Goal: Check status: Check status

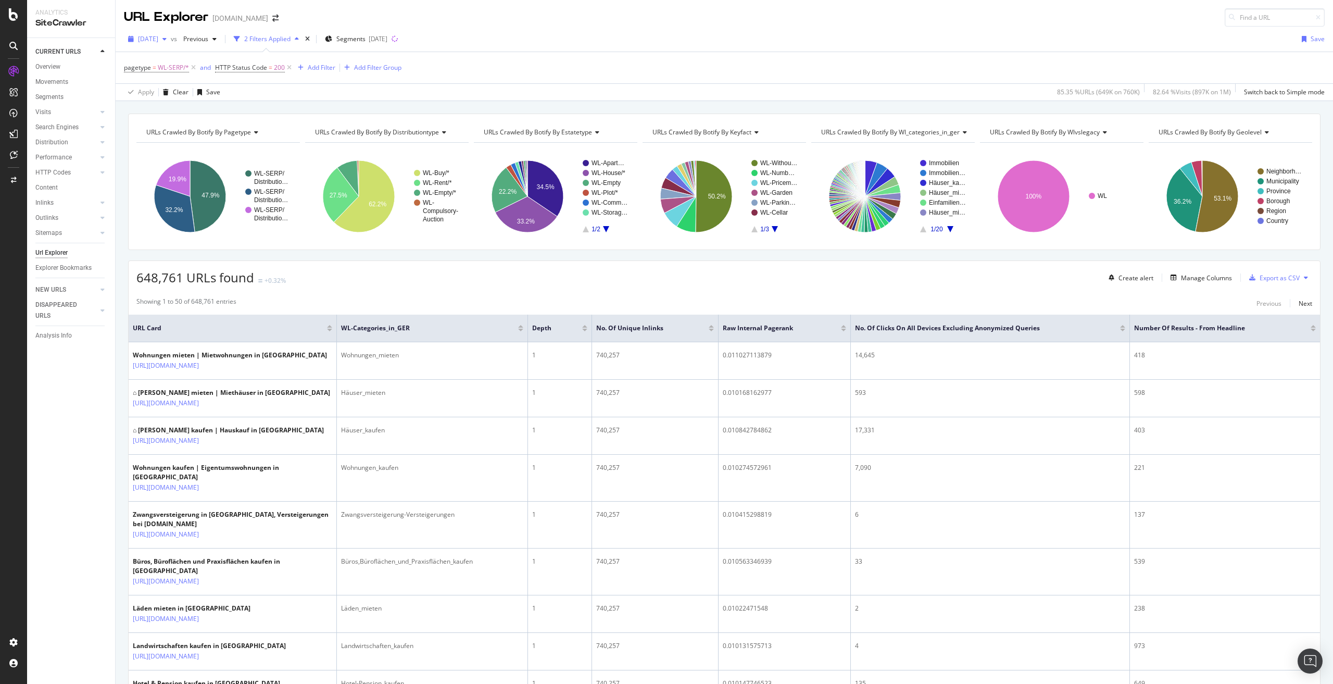
click at [158, 38] on span "[DATE]" at bounding box center [148, 38] width 20 height 9
click at [204, 99] on div "[DATE]" at bounding box center [248, 100] width 218 height 9
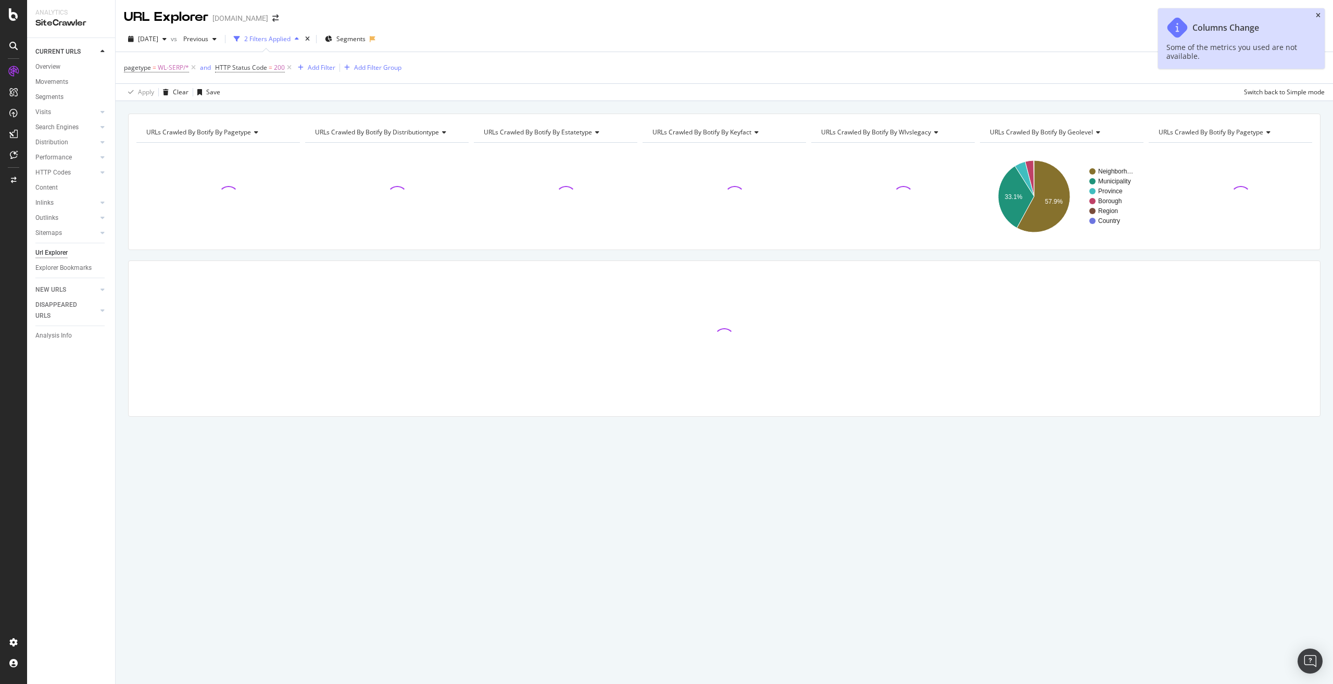
click at [1317, 15] on icon "close toast" at bounding box center [1317, 15] width 5 height 6
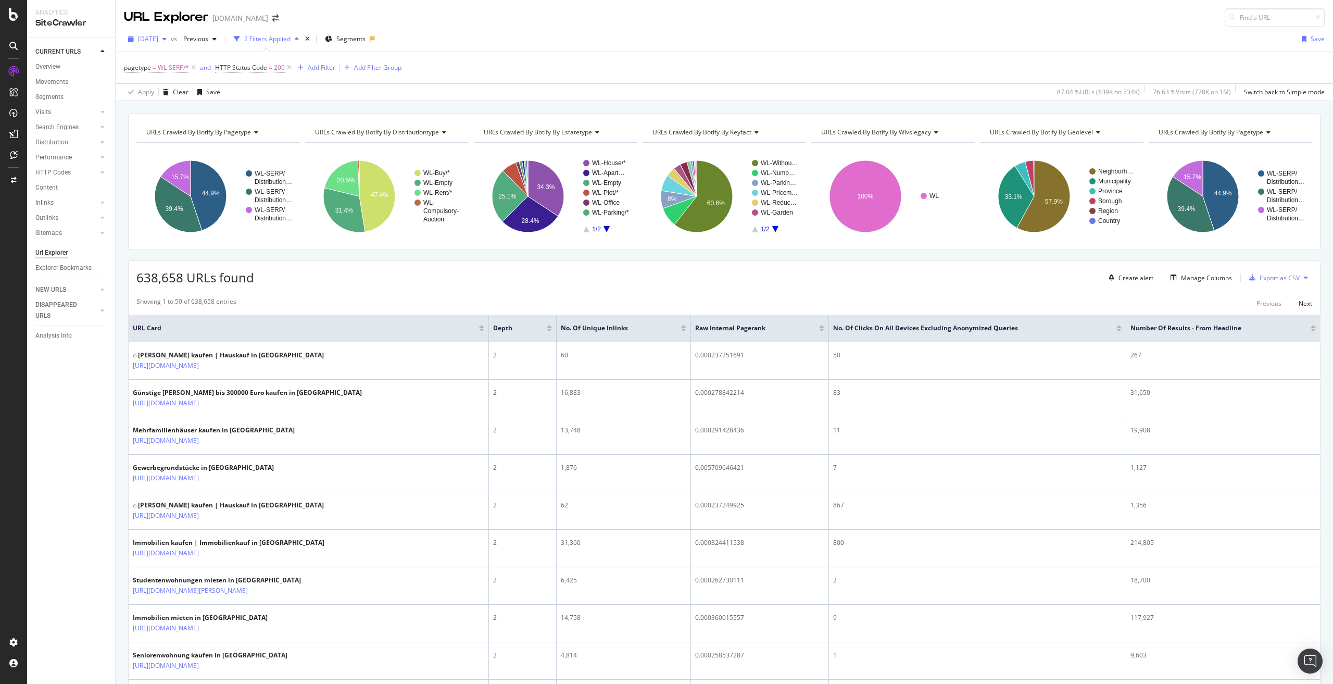
click at [167, 37] on icon "button" at bounding box center [164, 39] width 4 height 6
click at [213, 122] on div "[DATE]" at bounding box center [248, 125] width 218 height 9
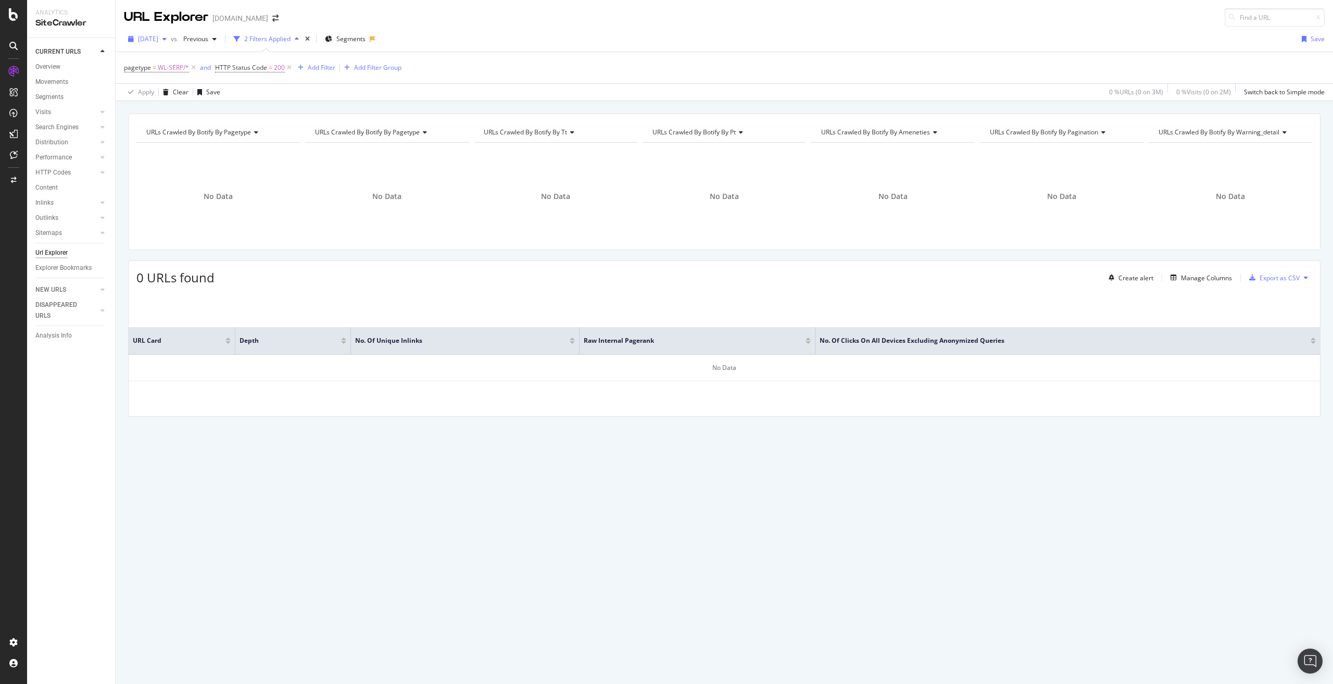
click at [158, 35] on span "[DATE]" at bounding box center [148, 38] width 20 height 9
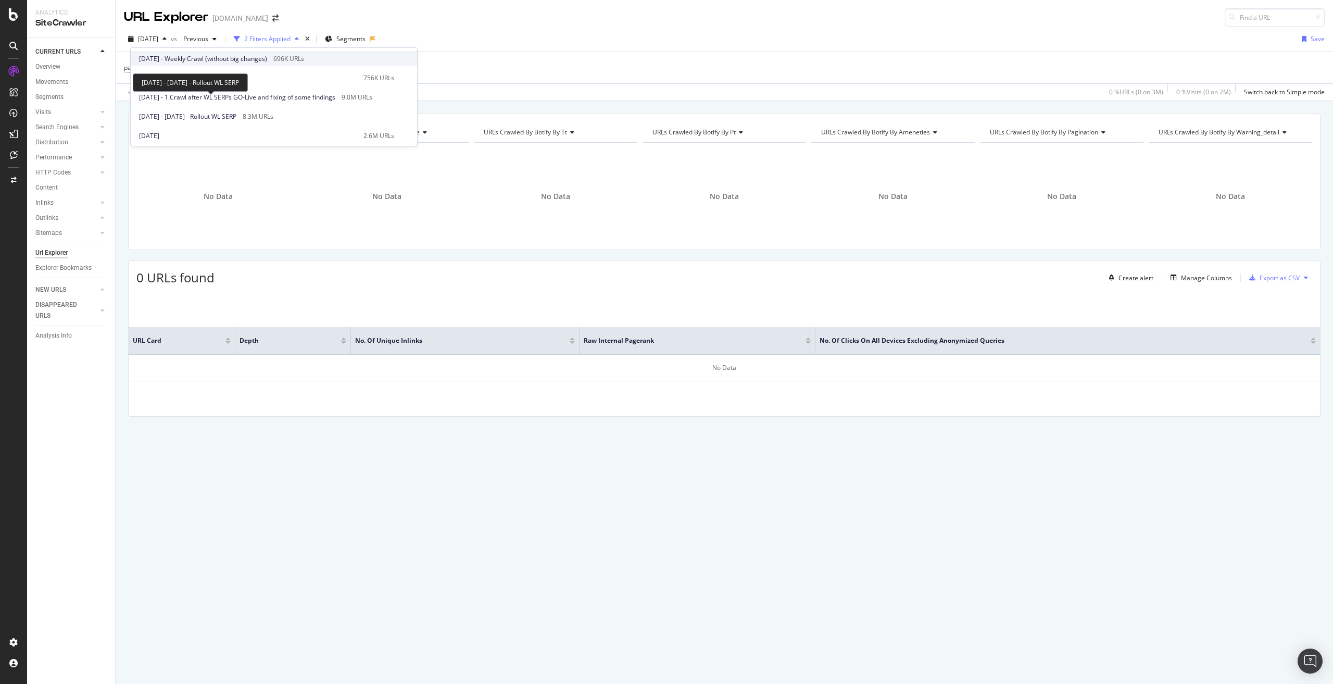
scroll to position [416, 0]
click at [201, 120] on div "[DATE]" at bounding box center [248, 119] width 218 height 9
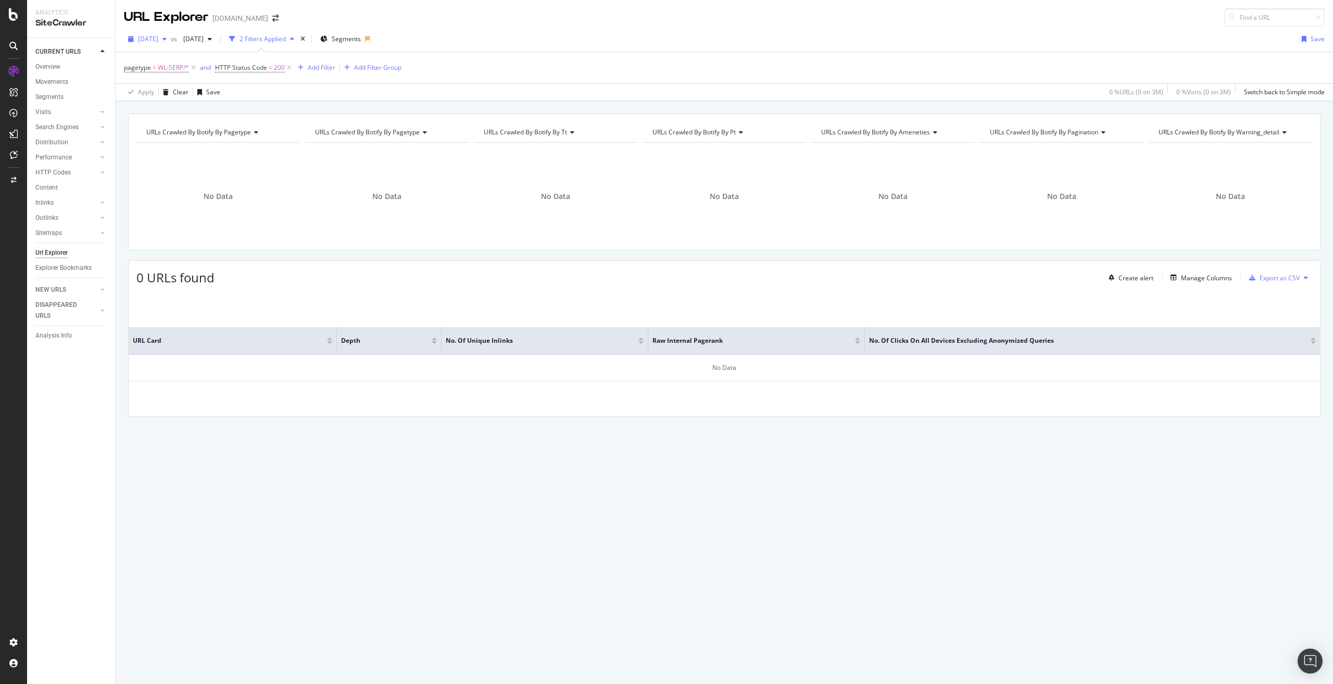
click at [158, 39] on span "[DATE]" at bounding box center [148, 38] width 20 height 9
click at [200, 133] on div "[DATE]" at bounding box center [248, 135] width 218 height 9
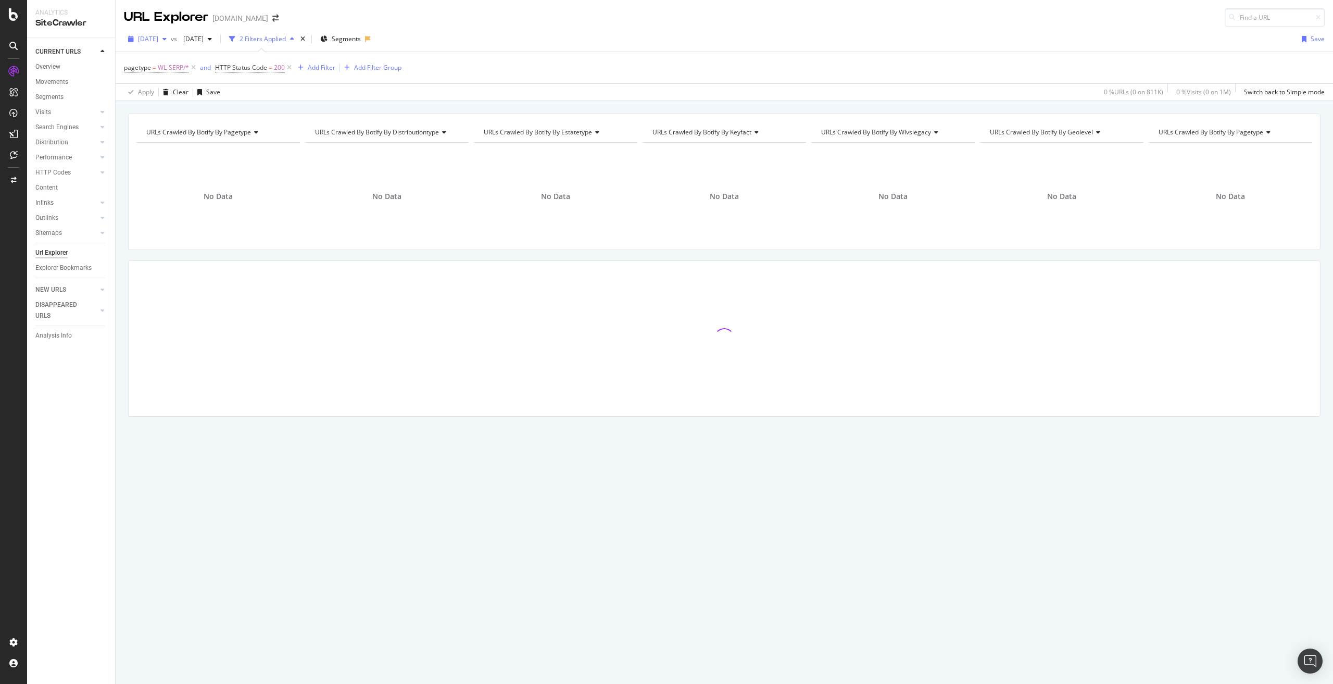
click at [158, 40] on span "[DATE]" at bounding box center [148, 38] width 20 height 9
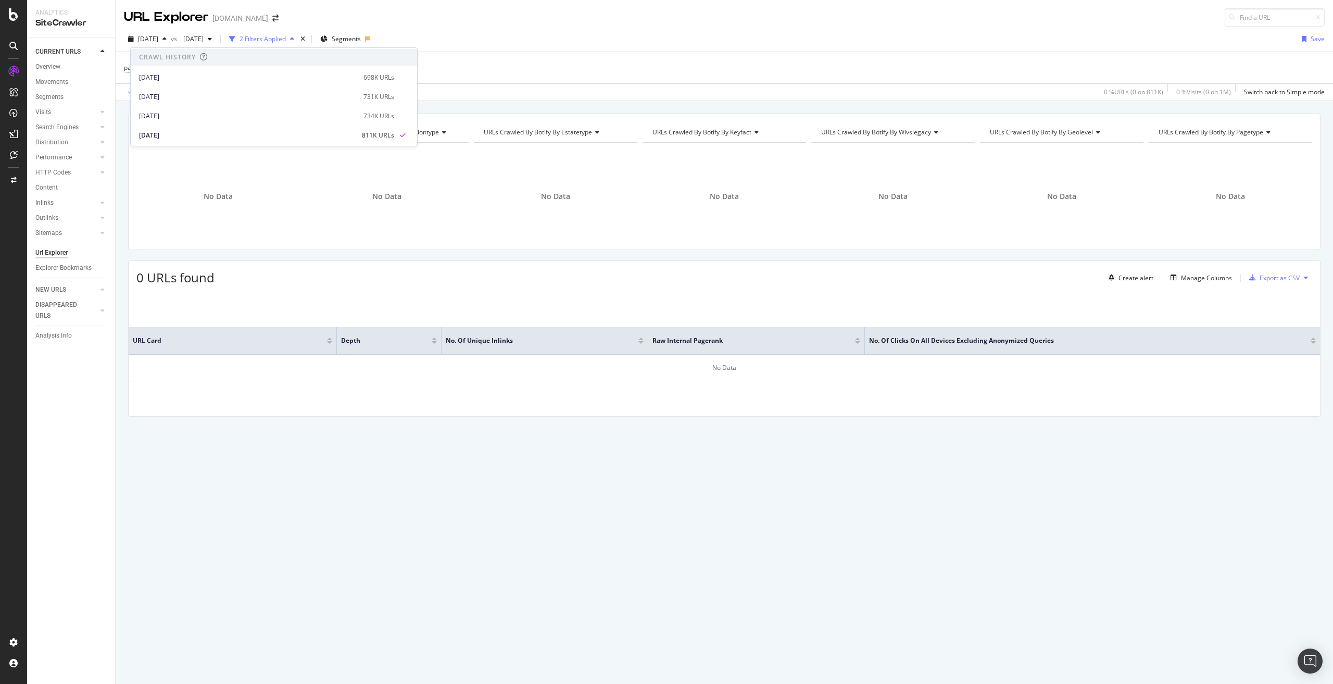
scroll to position [260, 0]
click at [126, 256] on div "URLs Crawled By Botify By pagetype Chart (by Value) Table Expand Export as CSV …" at bounding box center [724, 282] width 1217 height 339
click at [158, 40] on span "[DATE]" at bounding box center [148, 38] width 20 height 9
click at [184, 115] on div "[DATE]" at bounding box center [248, 115] width 218 height 9
